Goal: Information Seeking & Learning: Learn about a topic

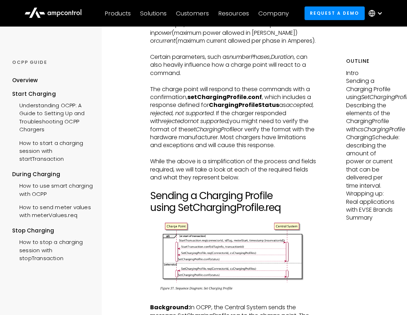
scroll to position [788, 0]
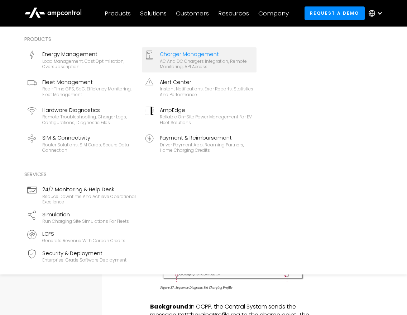
click at [215, 60] on div "AC and DC chargers integration, remote monitoring, API access" at bounding box center [207, 63] width 94 height 11
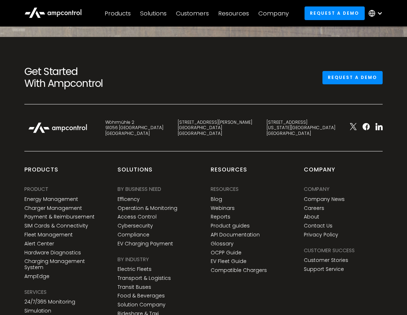
scroll to position [2652, 0]
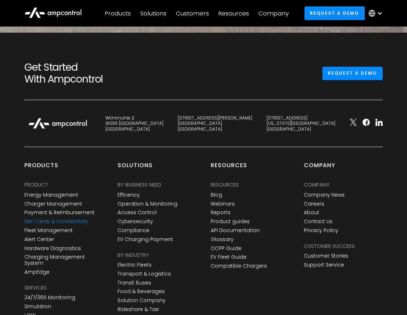
click at [72, 224] on link "SIM Cards & Connectivity" at bounding box center [56, 221] width 64 height 6
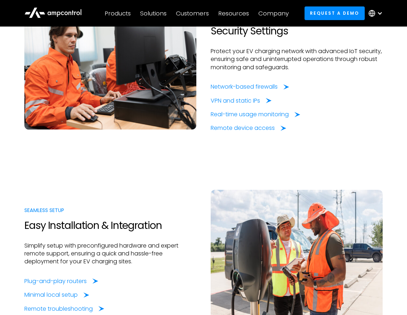
scroll to position [645, 0]
